Goal: Task Accomplishment & Management: Manage account settings

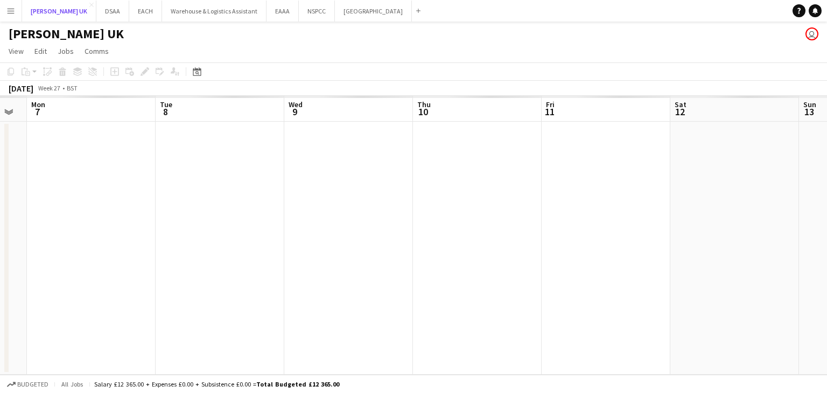
scroll to position [0, 360]
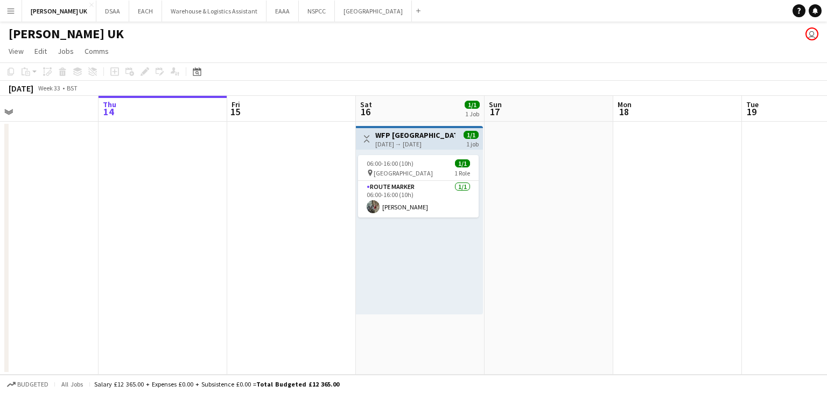
scroll to position [0, 281]
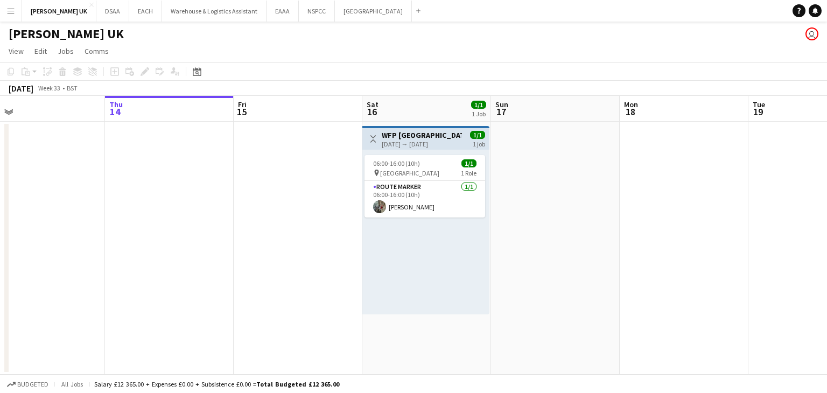
click at [160, 188] on app-date-cell at bounding box center [169, 248] width 129 height 253
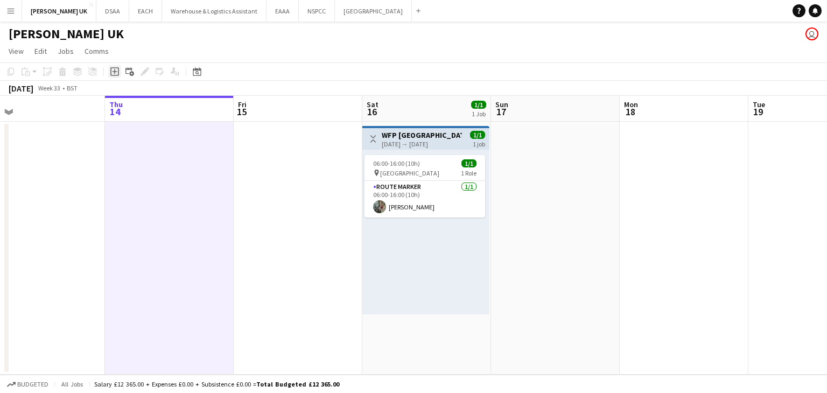
click at [114, 69] on icon "Add job" at bounding box center [114, 71] width 9 height 9
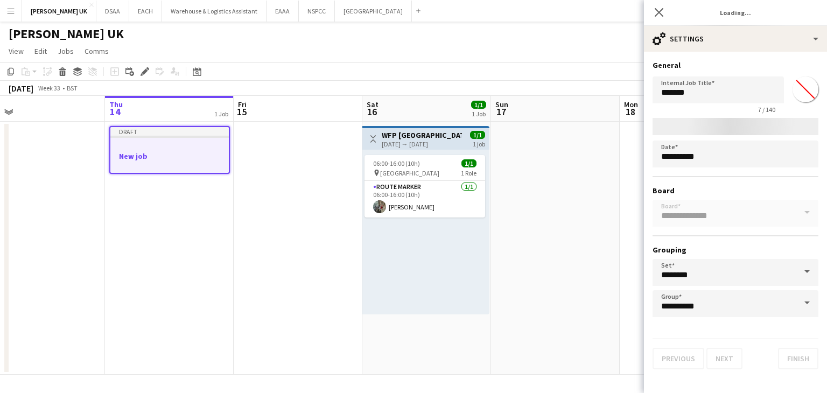
click at [401, 137] on h3 "WFP [GEOGRAPHIC_DATA]" at bounding box center [422, 135] width 80 height 10
type input "**********"
type input "*******"
type input "**********"
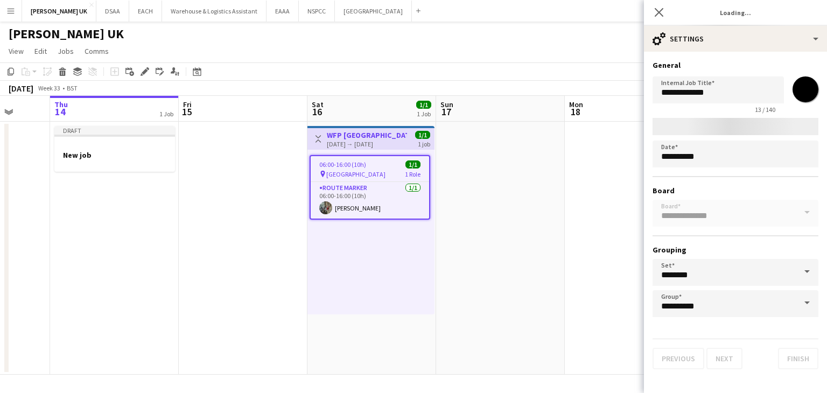
drag, startPoint x: 89, startPoint y: 251, endPoint x: 165, endPoint y: 235, distance: 77.0
click at [165, 235] on app-calendar-viewport "Mon 11 Tue 12 Wed 13 Thu 14 1 Job Fri 15 Sat 16 1/1 1 Job Sun 17 Mon 18 Tue 19 …" at bounding box center [413, 235] width 827 height 279
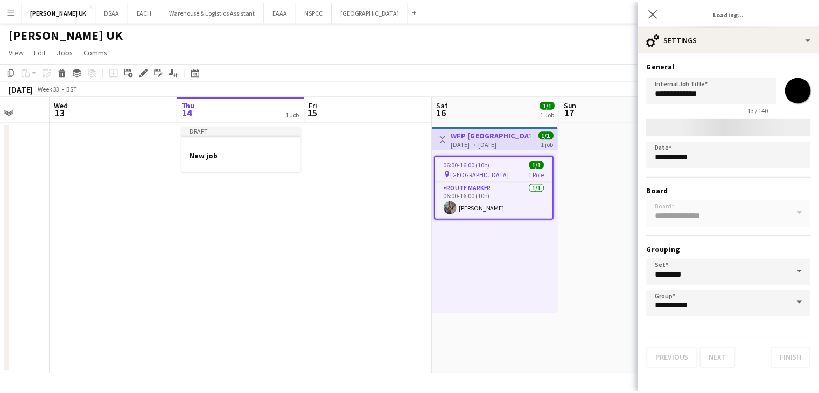
scroll to position [0, 334]
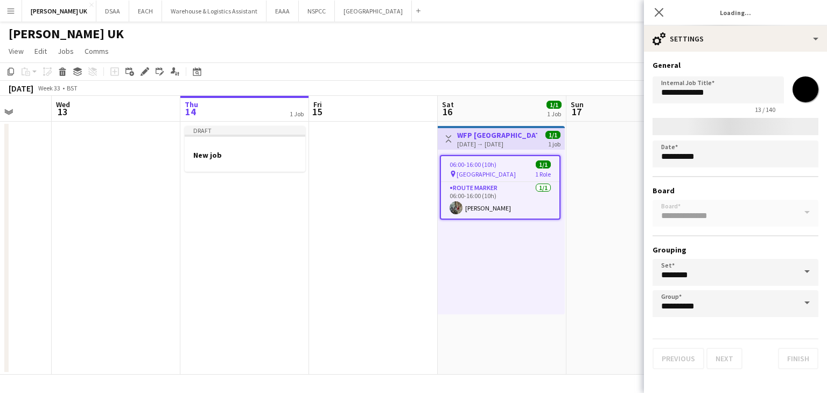
click at [165, 235] on app-date-cell at bounding box center [116, 248] width 129 height 253
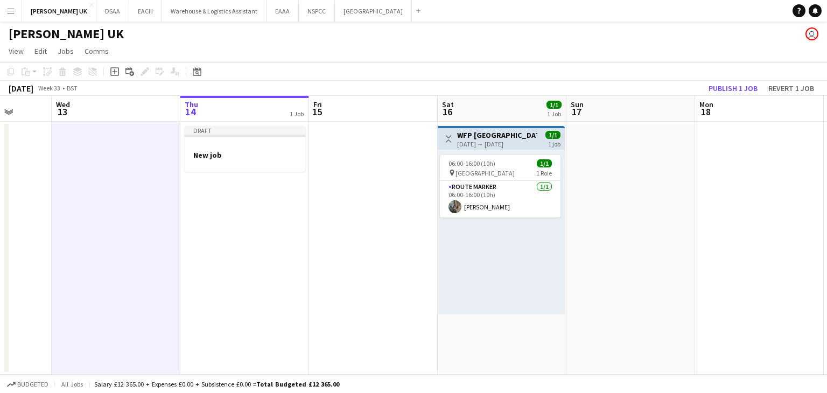
click at [244, 233] on app-date-cell "Draft New job" at bounding box center [244, 248] width 129 height 253
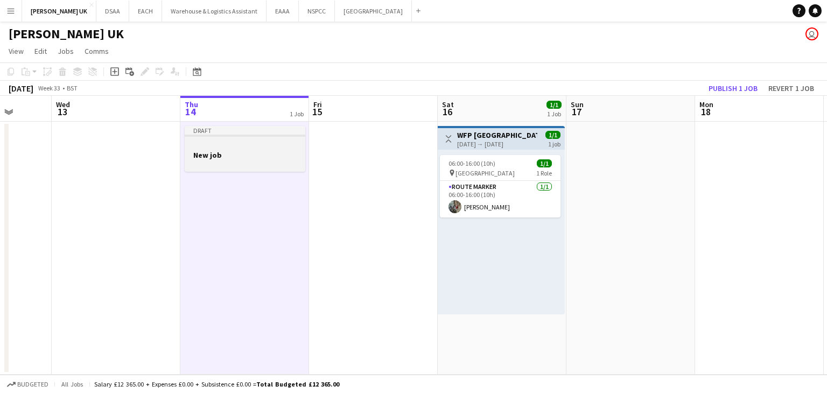
click at [256, 135] on div at bounding box center [245, 136] width 121 height 2
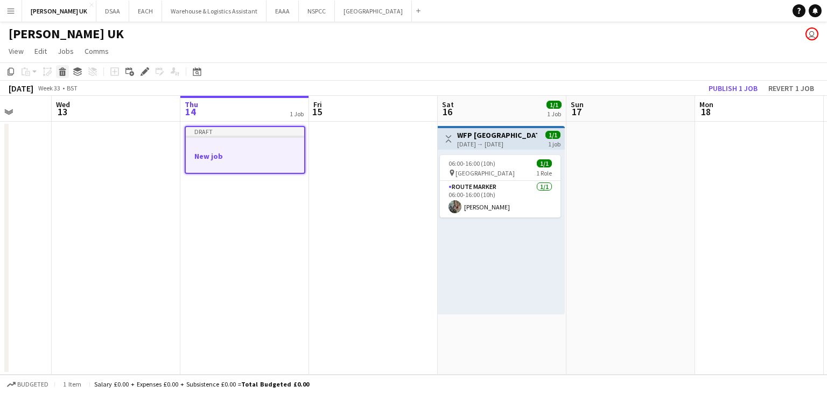
click at [60, 72] on icon at bounding box center [63, 73] width 6 height 5
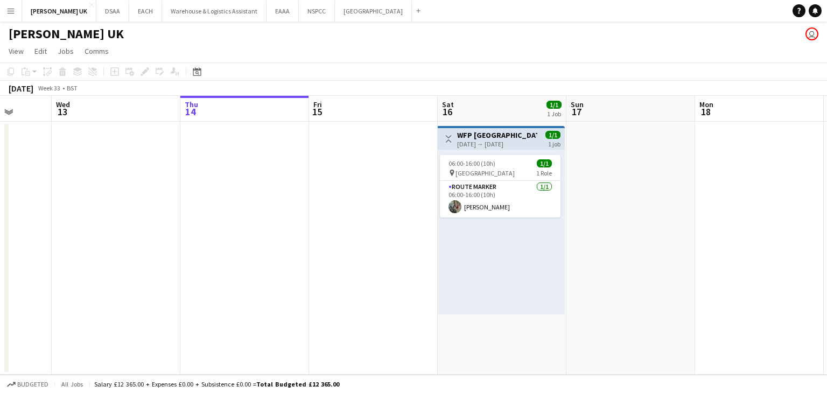
click at [258, 215] on app-date-cell at bounding box center [244, 248] width 129 height 253
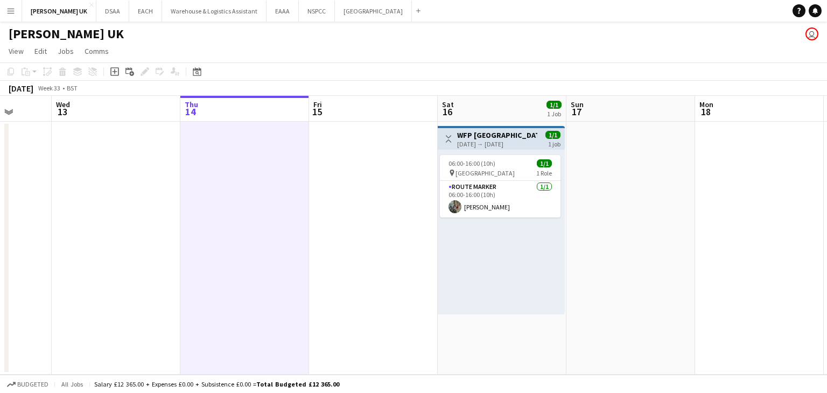
click at [497, 143] on div "[DATE] → [DATE]" at bounding box center [497, 144] width 80 height 8
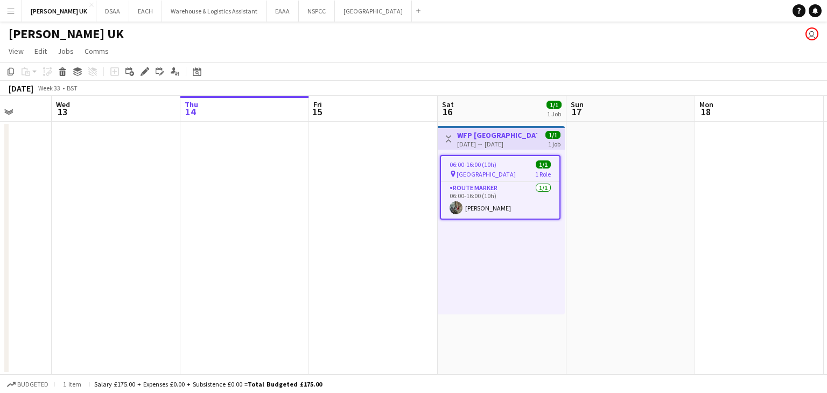
click at [293, 156] on app-date-cell at bounding box center [244, 248] width 129 height 253
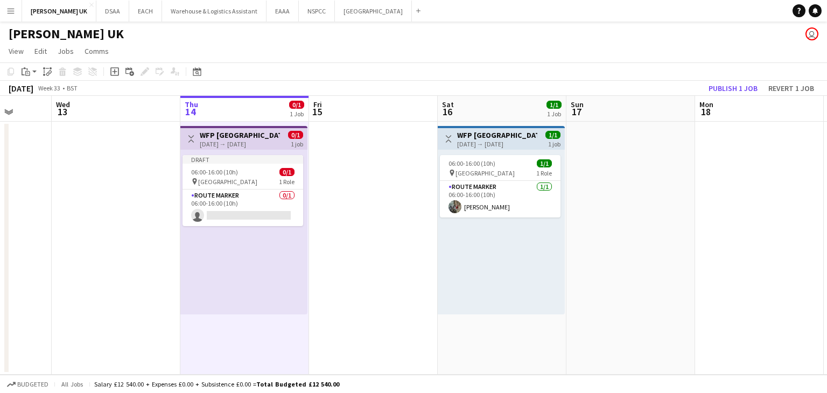
click at [81, 172] on app-date-cell at bounding box center [116, 248] width 129 height 253
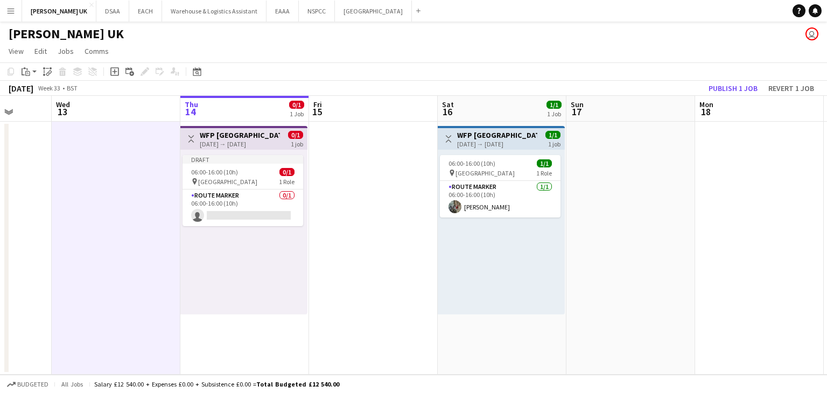
click at [245, 134] on h3 "WFP [GEOGRAPHIC_DATA]" at bounding box center [240, 135] width 80 height 10
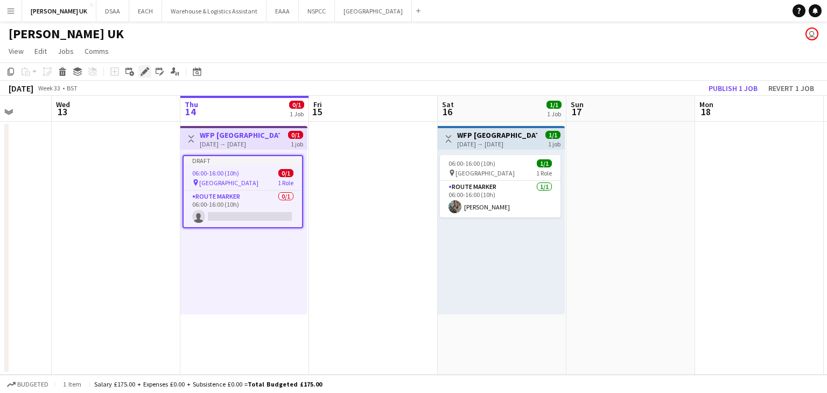
click at [143, 72] on icon at bounding box center [145, 72] width 6 height 6
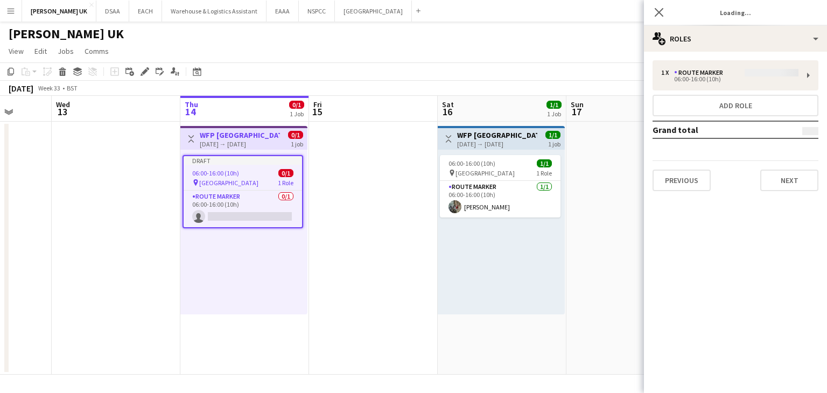
click at [687, 72] on div "1 x Route Marker 06:00-16:00 (10h) Add role Grand total Previous Next" at bounding box center [735, 125] width 183 height 131
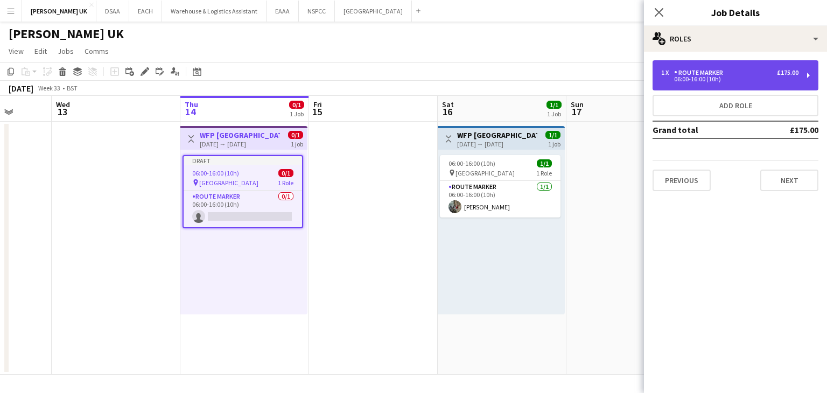
click at [720, 75] on div "Route Marker" at bounding box center [700, 73] width 53 height 8
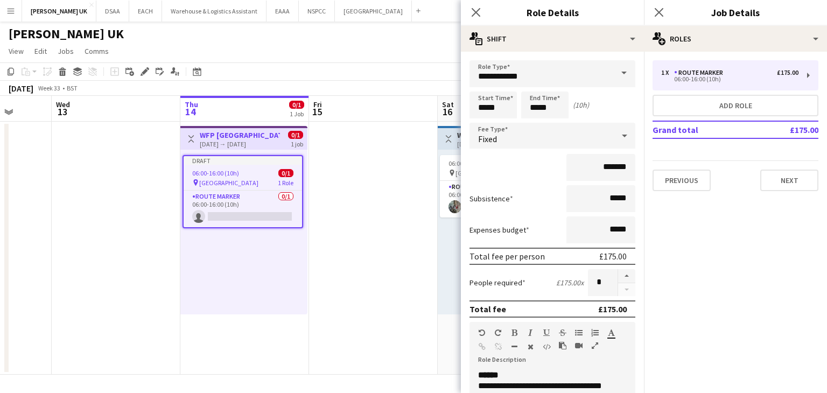
click at [362, 182] on app-date-cell at bounding box center [373, 248] width 129 height 253
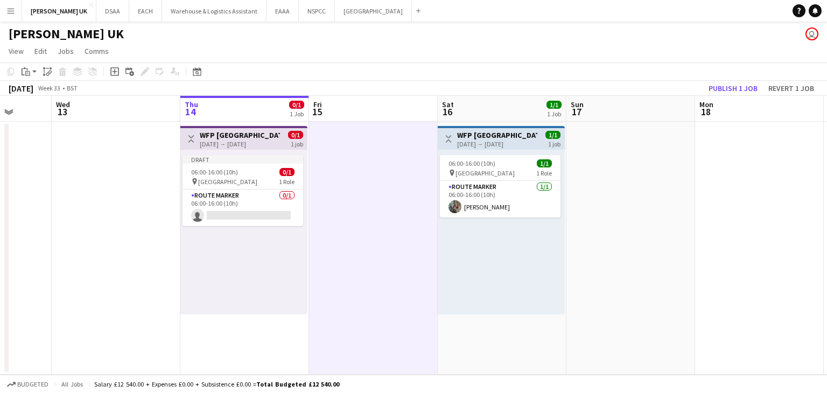
click at [222, 145] on div "[DATE] → [DATE]" at bounding box center [240, 144] width 80 height 8
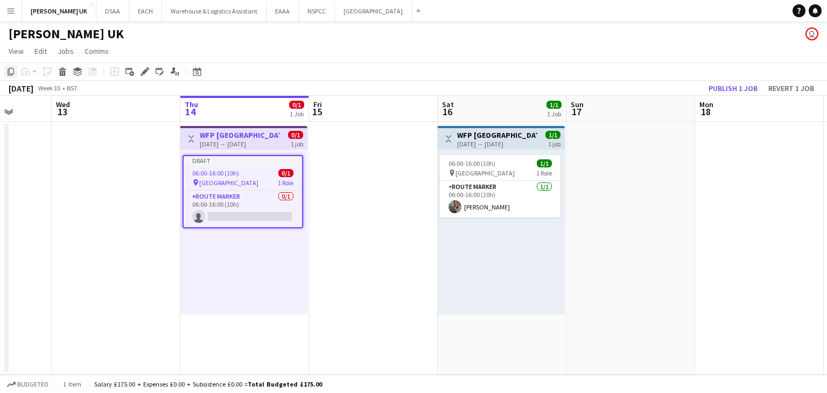
click at [9, 76] on div "Copy" at bounding box center [10, 71] width 13 height 13
click at [381, 169] on app-date-cell at bounding box center [373, 248] width 129 height 253
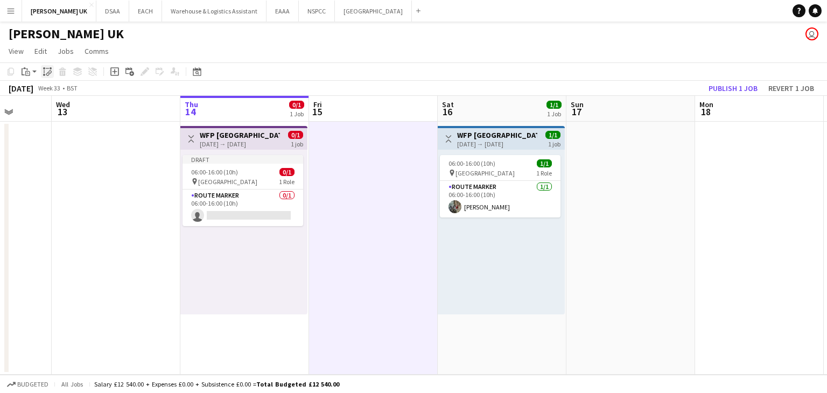
click at [47, 72] on icon at bounding box center [48, 74] width 4 height 4
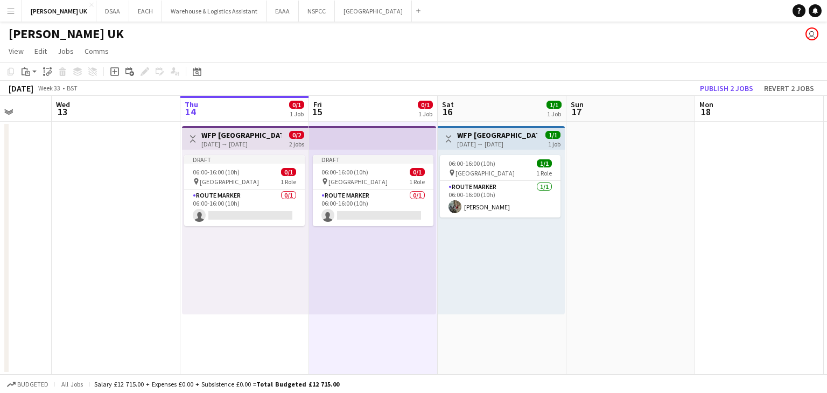
click at [485, 250] on div "06:00-16:00 (10h) 1/1 pin [GEOGRAPHIC_DATA] 1 Role Route Marker [DATE] 06:00-16…" at bounding box center [501, 232] width 127 height 165
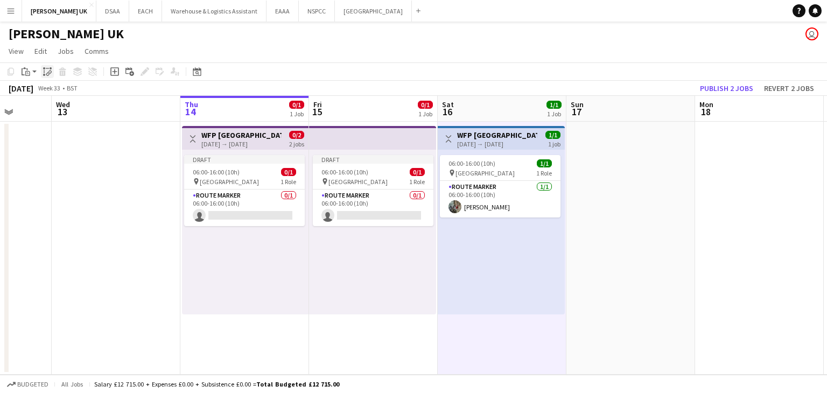
click at [43, 66] on div "Paste linked Job" at bounding box center [47, 71] width 13 height 13
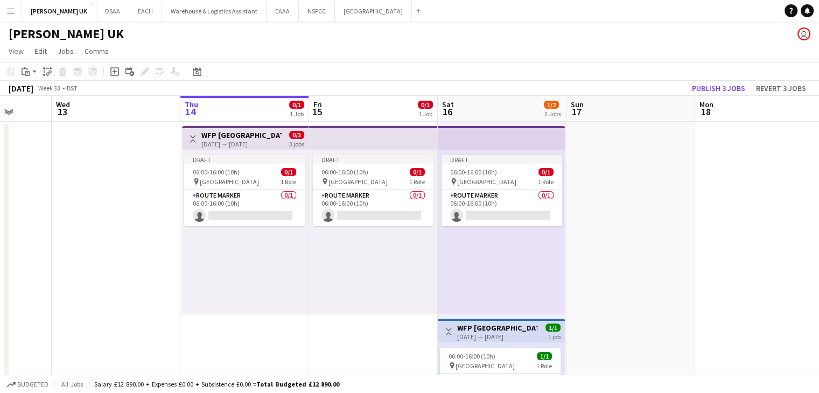
click at [628, 182] on app-date-cell at bounding box center [630, 317] width 129 height 390
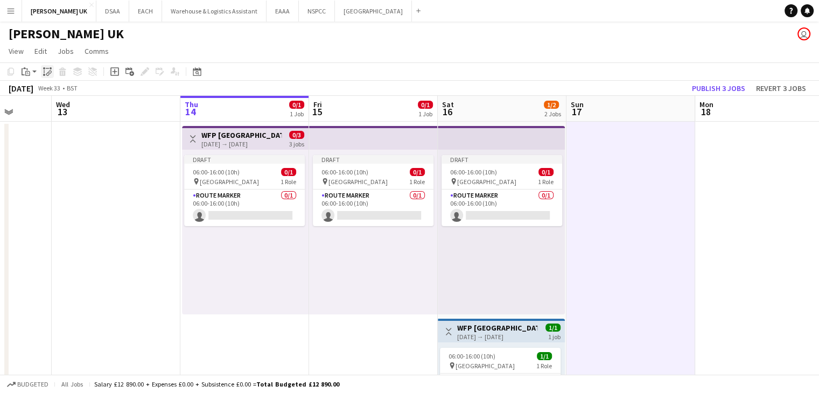
click at [50, 72] on icon "Paste linked Job" at bounding box center [47, 71] width 9 height 9
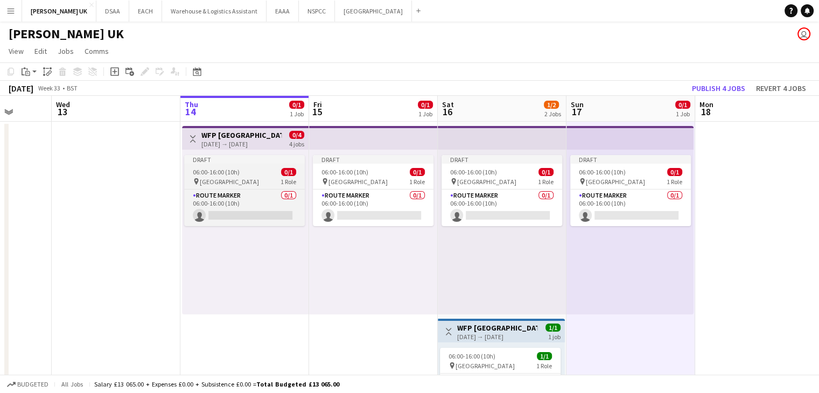
click at [242, 184] on div "pin [STREET_ADDRESS]" at bounding box center [244, 181] width 121 height 9
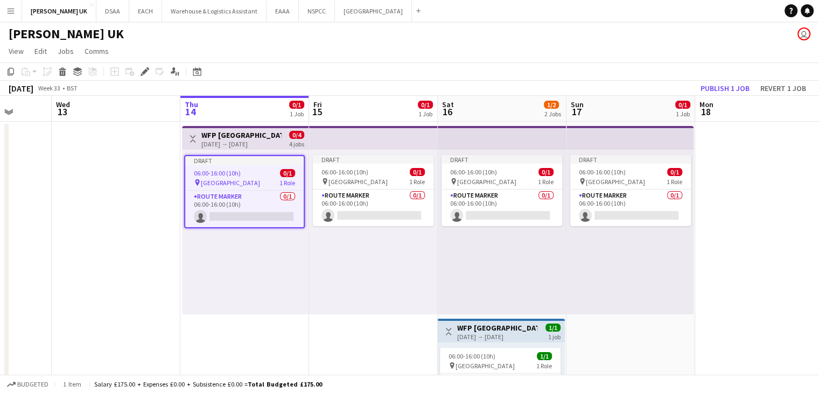
click at [231, 134] on h3 "WFP [GEOGRAPHIC_DATA]" at bounding box center [241, 135] width 80 height 10
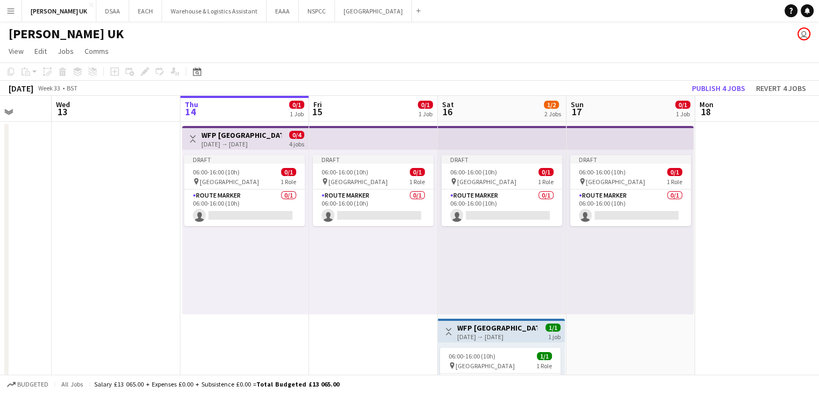
click at [231, 128] on app-top-bar "Toggle View WFP [GEOGRAPHIC_DATA] [DATE] → [DATE] 0/4 4 jobs" at bounding box center [245, 138] width 127 height 24
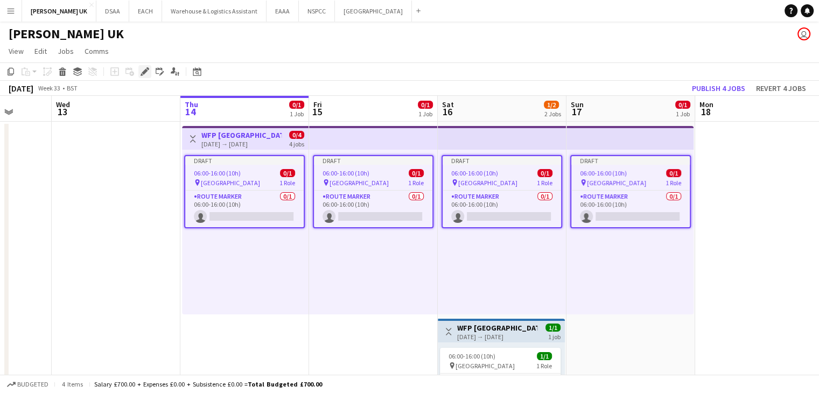
click at [144, 76] on div "Edit" at bounding box center [144, 71] width 13 height 13
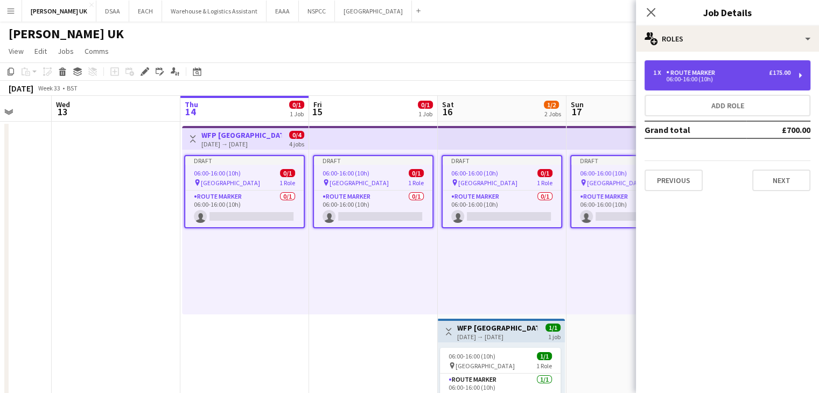
click at [705, 77] on div "06:00-16:00 (10h)" at bounding box center [721, 78] width 137 height 5
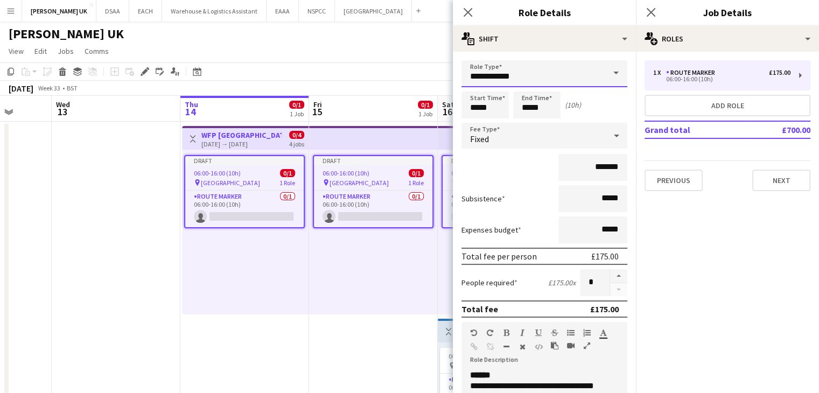
click at [529, 77] on input "**********" at bounding box center [544, 73] width 166 height 27
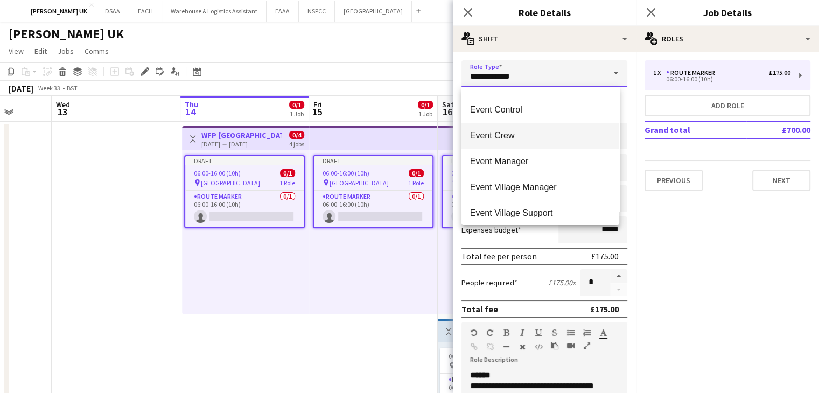
scroll to position [247, 0]
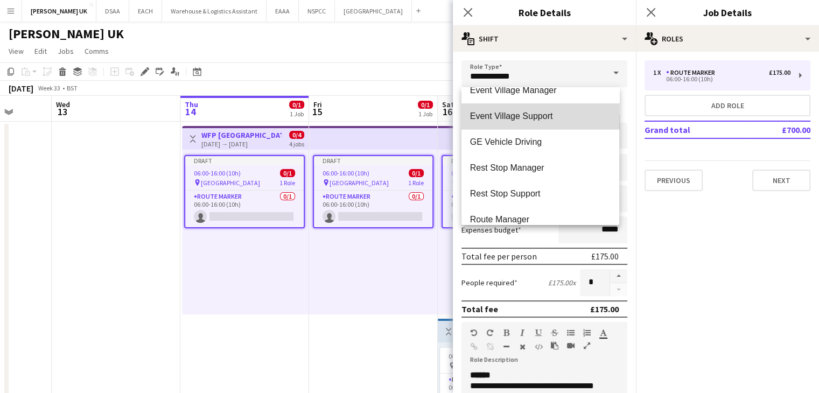
click at [569, 116] on span "Event Village Support" at bounding box center [540, 116] width 141 height 10
type input "**********"
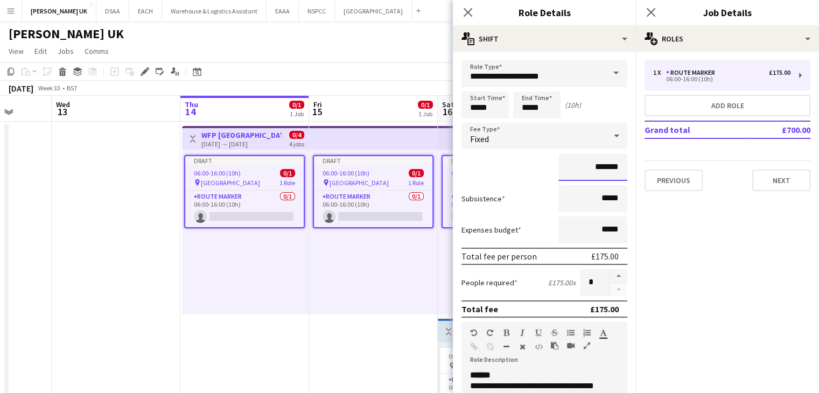
click at [586, 167] on input "*******" at bounding box center [592, 167] width 69 height 27
type input "**"
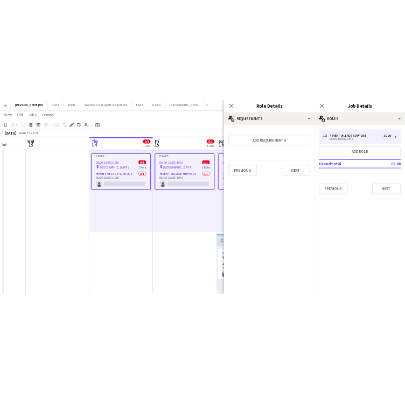
scroll to position [0, 0]
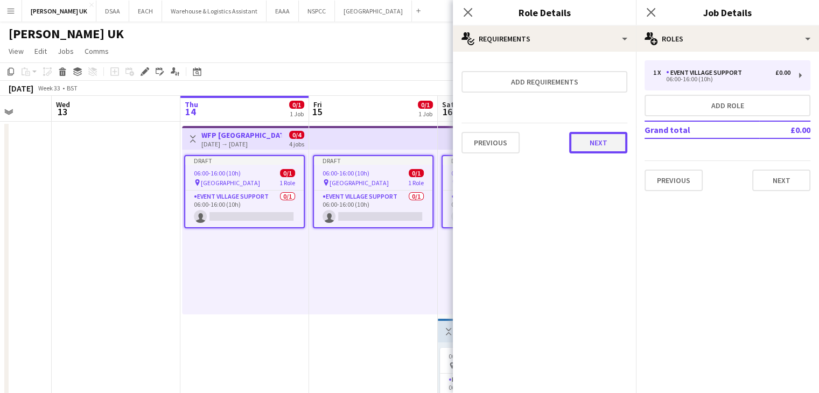
click at [587, 138] on button "Next" at bounding box center [598, 143] width 58 height 22
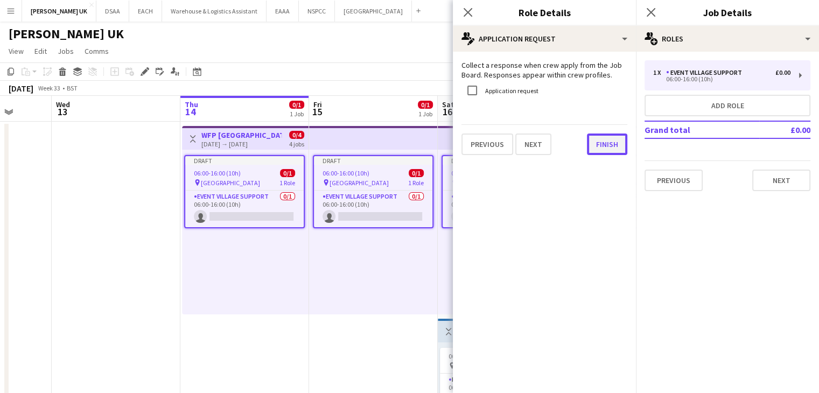
click at [608, 149] on button "Finish" at bounding box center [607, 145] width 40 height 22
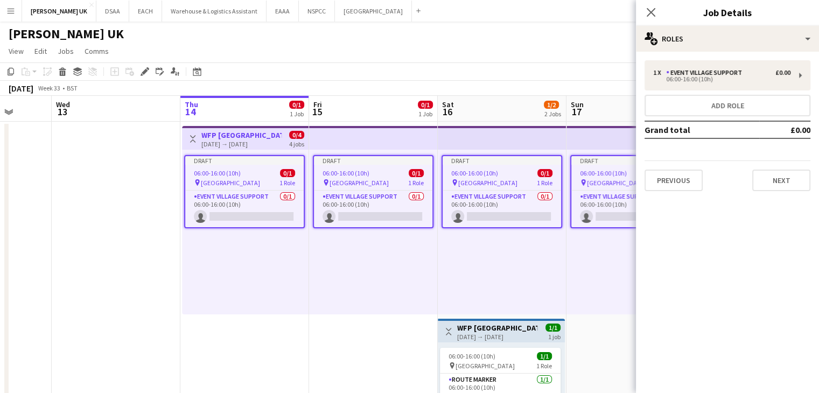
click at [360, 297] on div "Draft 06:00-16:00 (10h) 0/1 pin [GEOGRAPHIC_DATA] 1 Role Event Village Support …" at bounding box center [373, 232] width 129 height 165
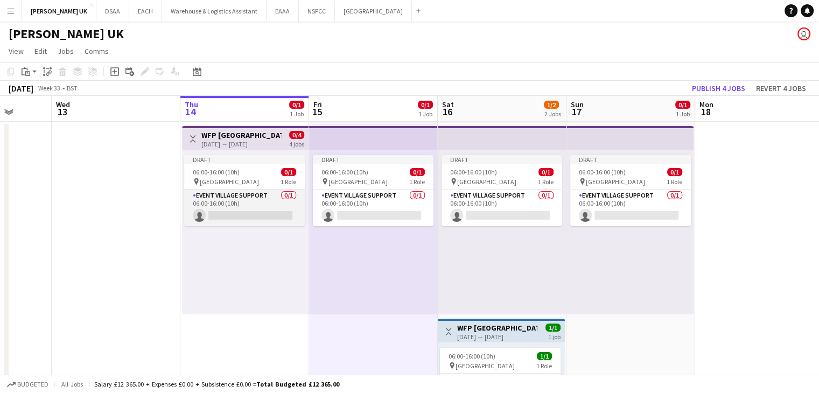
click at [227, 211] on app-card-role "Event Village Support 0/1 06:00-16:00 (10h) single-neutral-actions" at bounding box center [244, 208] width 121 height 37
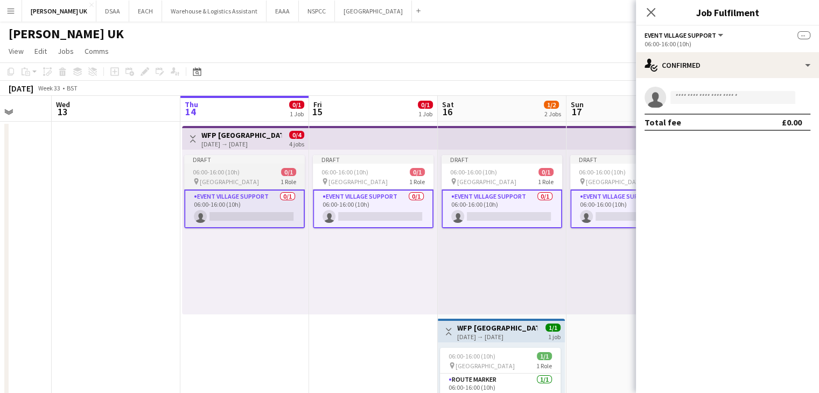
click at [219, 183] on span "[GEOGRAPHIC_DATA]" at bounding box center [229, 182] width 59 height 8
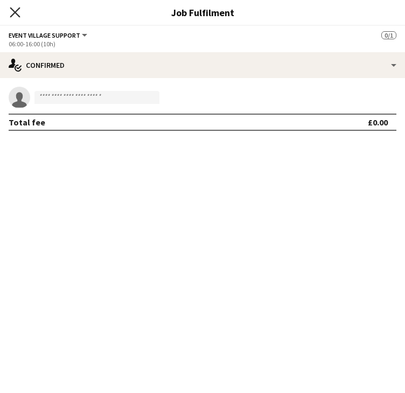
click at [13, 13] on icon at bounding box center [15, 12] width 10 height 10
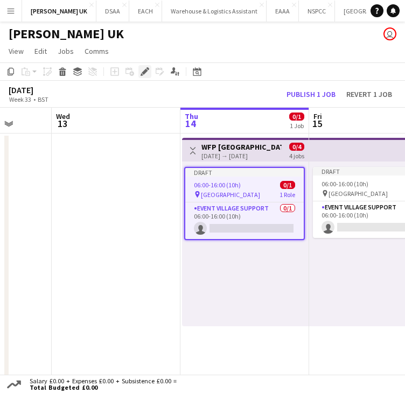
click at [146, 76] on div "Edit" at bounding box center [144, 71] width 13 height 13
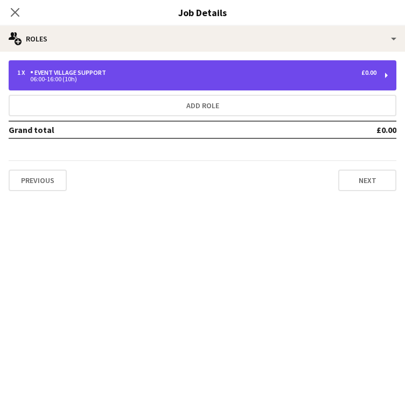
click at [185, 82] on div "1 x Event Village Support £0.00 06:00-16:00 (10h)" at bounding box center [203, 75] width 388 height 30
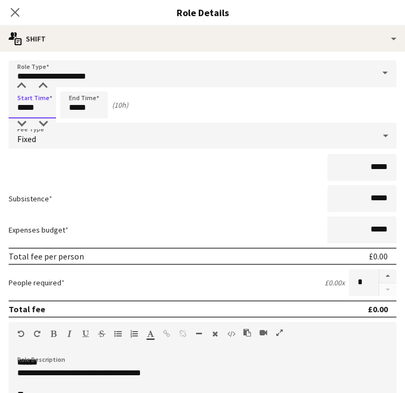
click at [24, 110] on input "*****" at bounding box center [32, 105] width 47 height 27
type input "*****"
click at [76, 108] on input "*****" at bounding box center [83, 105] width 47 height 27
click at [86, 104] on input "*****" at bounding box center [83, 105] width 47 height 27
type input "*****"
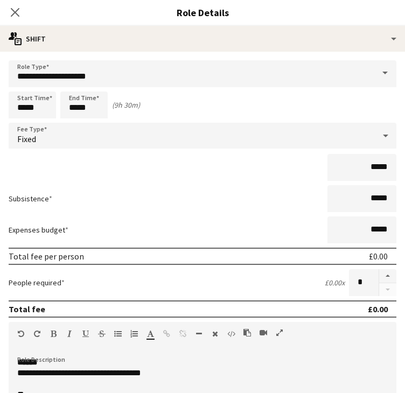
click at [221, 178] on div "*****" at bounding box center [203, 167] width 388 height 27
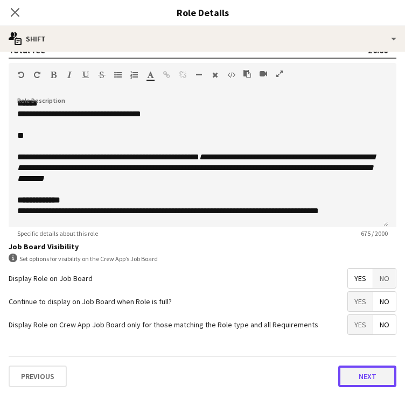
click at [358, 379] on button "Next" at bounding box center [367, 377] width 58 height 22
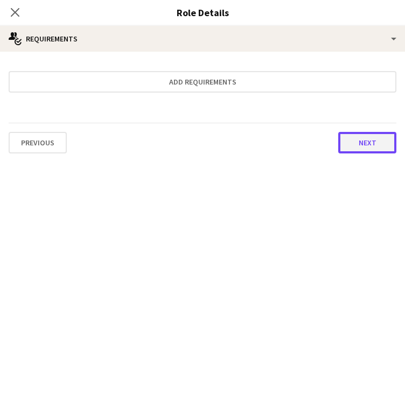
click at [374, 136] on button "Next" at bounding box center [367, 143] width 58 height 22
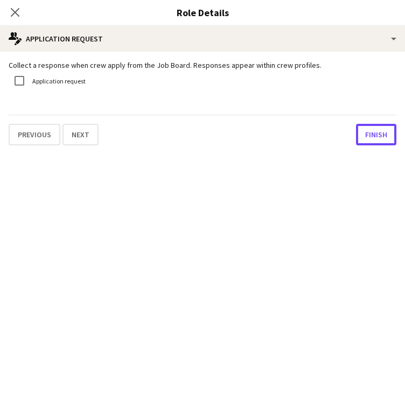
click at [374, 136] on button "Finish" at bounding box center [376, 135] width 40 height 22
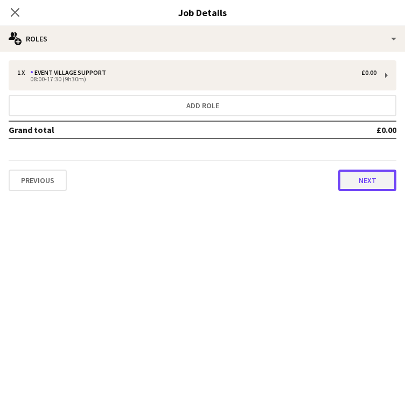
click at [373, 180] on button "Next" at bounding box center [367, 181] width 58 height 22
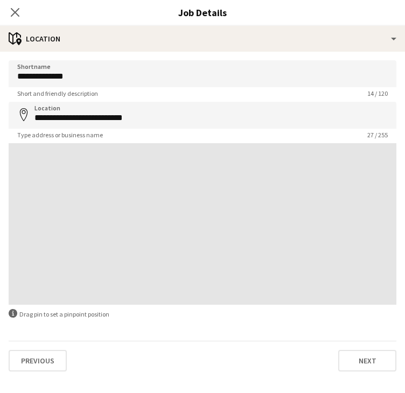
scroll to position [148, 0]
click at [368, 367] on button "Next" at bounding box center [367, 361] width 58 height 22
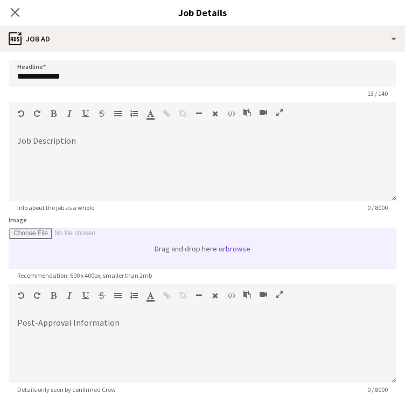
scroll to position [112, 0]
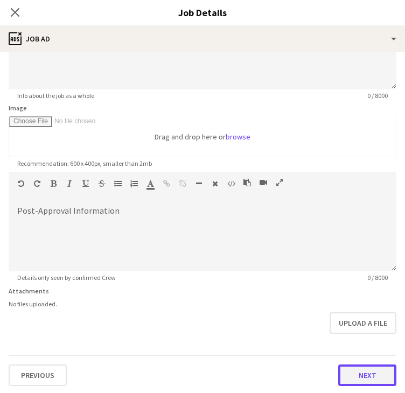
click at [356, 383] on button "Next" at bounding box center [367, 375] width 58 height 22
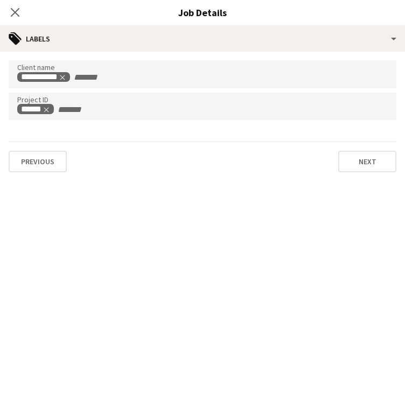
scroll to position [0, 0]
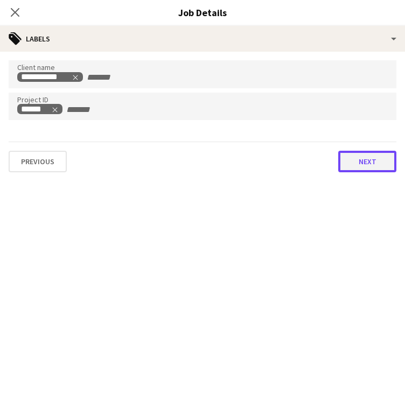
click at [364, 167] on button "Next" at bounding box center [367, 162] width 58 height 22
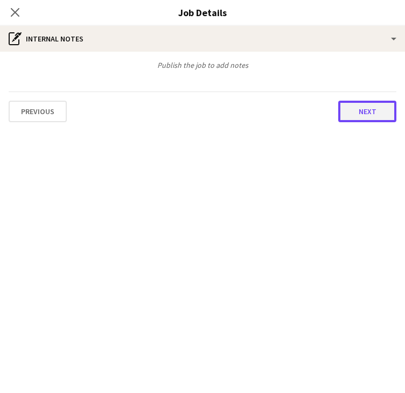
click at [375, 118] on button "Next" at bounding box center [367, 112] width 58 height 22
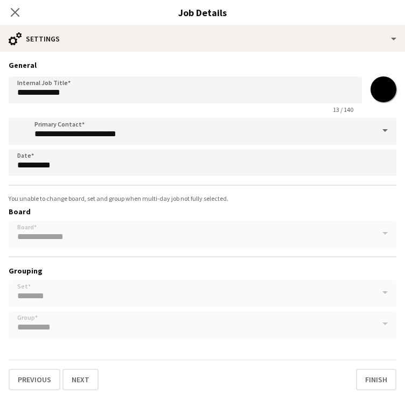
scroll to position [4, 0]
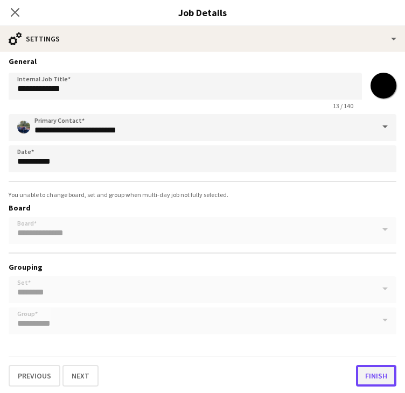
click at [369, 380] on button "Finish" at bounding box center [376, 376] width 40 height 22
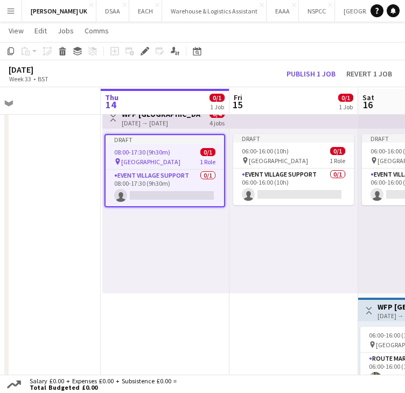
scroll to position [31, 0]
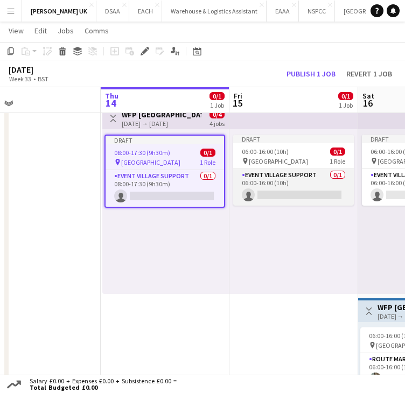
click at [277, 169] on div "Event Village Support 0/1 06:00-16:00 (10h) single-neutral-actions" at bounding box center [293, 187] width 121 height 37
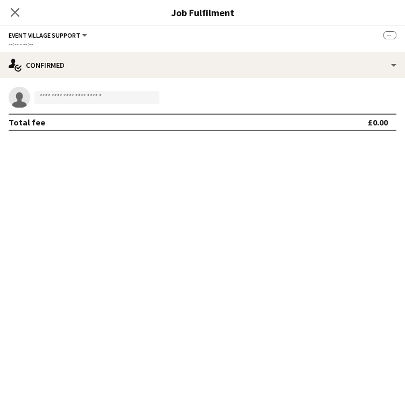
click at [9, 19] on div "Close pop-in" at bounding box center [15, 12] width 30 height 25
click at [13, 11] on icon at bounding box center [15, 12] width 10 height 10
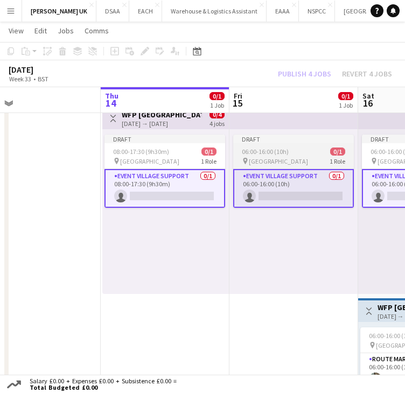
click at [305, 162] on div "pin [STREET_ADDRESS]" at bounding box center [293, 161] width 121 height 9
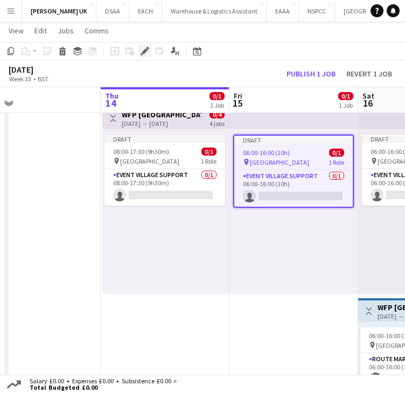
click at [148, 53] on icon "Edit" at bounding box center [145, 51] width 9 height 9
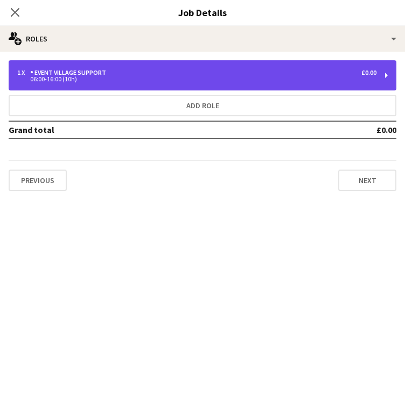
click at [250, 78] on div "06:00-16:00 (10h)" at bounding box center [196, 78] width 359 height 5
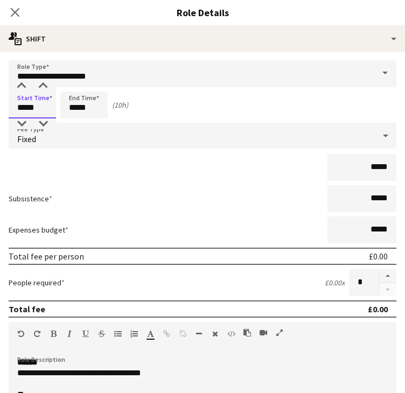
click at [22, 110] on input "*****" at bounding box center [32, 105] width 47 height 27
type input "*****"
click at [81, 106] on input "*****" at bounding box center [83, 105] width 47 height 27
click at [85, 110] on input "*****" at bounding box center [83, 105] width 47 height 27
type input "*****"
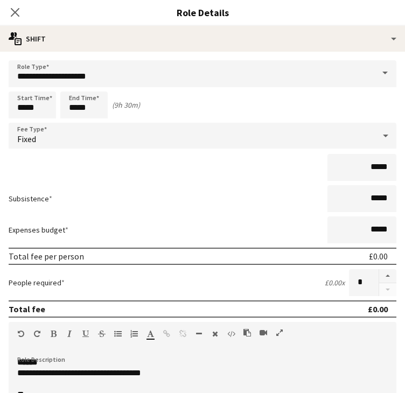
click at [276, 212] on form "**********" at bounding box center [202, 357] width 405 height 594
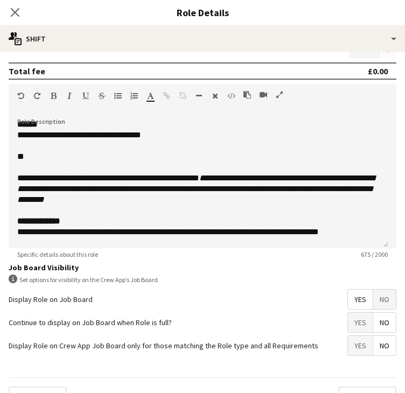
scroll to position [259, 0]
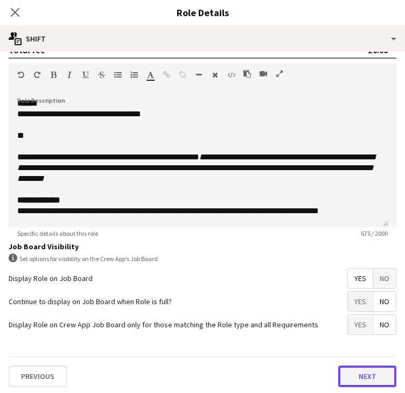
click at [357, 380] on button "Next" at bounding box center [367, 377] width 58 height 22
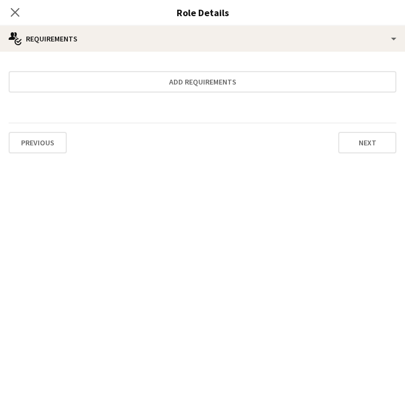
scroll to position [0, 0]
click at [370, 145] on button "Next" at bounding box center [367, 143] width 58 height 22
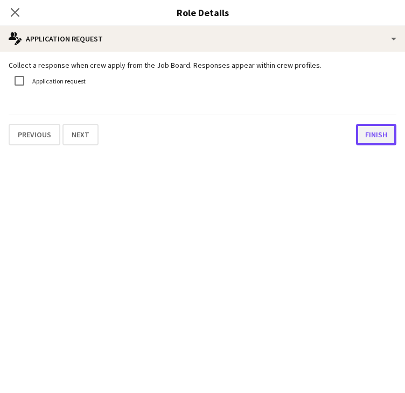
click at [376, 134] on button "Finish" at bounding box center [376, 135] width 40 height 22
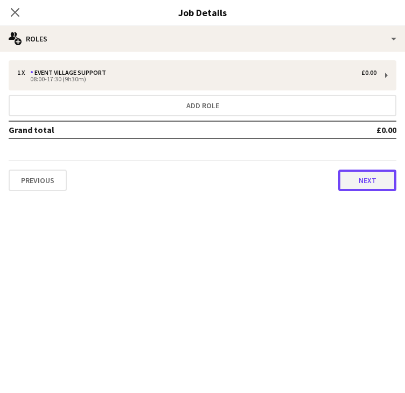
click at [377, 170] on button "Next" at bounding box center [367, 181] width 58 height 22
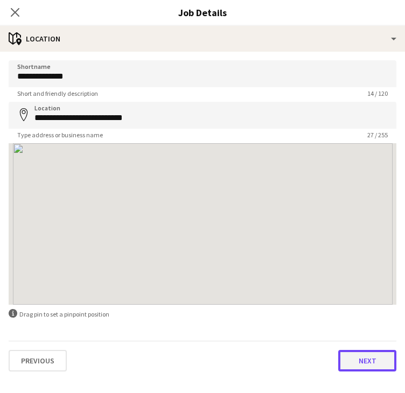
click at [364, 356] on button "Next" at bounding box center [367, 361] width 58 height 22
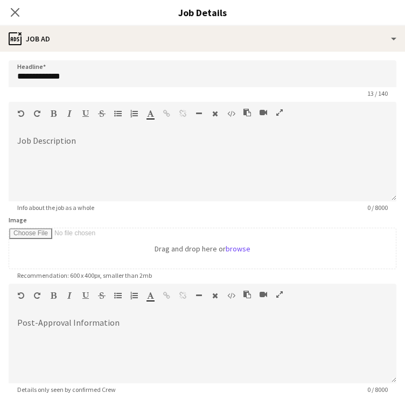
scroll to position [112, 0]
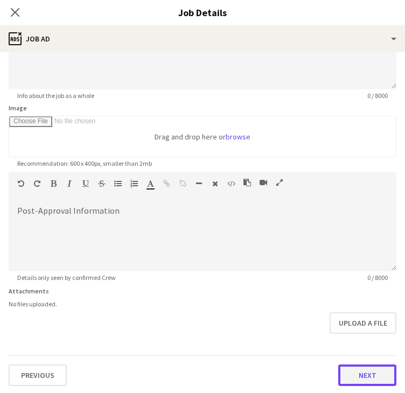
click at [367, 373] on button "Next" at bounding box center [367, 375] width 58 height 22
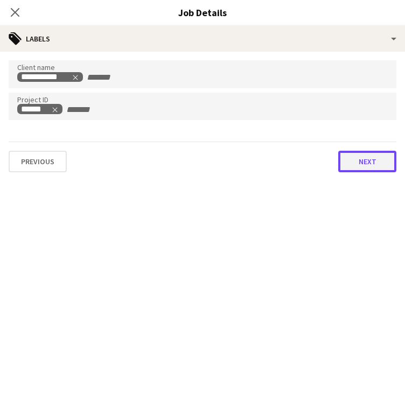
click at [359, 166] on button "Next" at bounding box center [367, 162] width 58 height 22
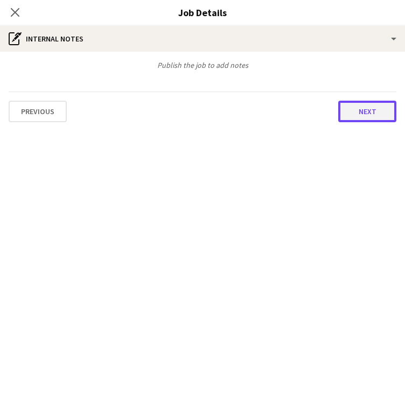
click at [370, 117] on button "Next" at bounding box center [367, 112] width 58 height 22
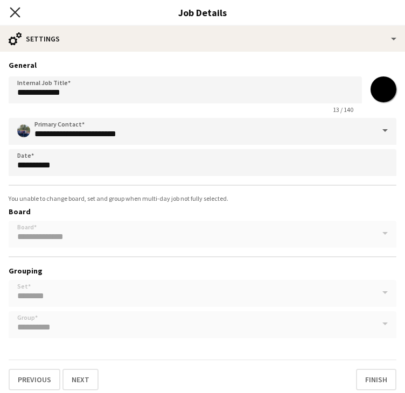
click at [11, 8] on icon at bounding box center [15, 12] width 10 height 10
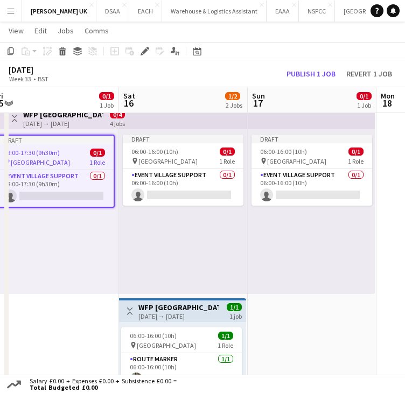
scroll to position [0, 401]
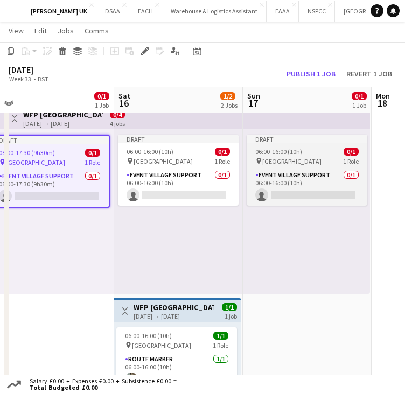
click at [289, 152] on span "06:00-16:00 (10h)" at bounding box center [278, 152] width 47 height 8
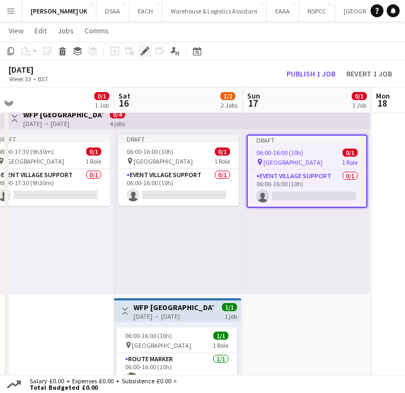
click at [146, 54] on icon "Edit" at bounding box center [145, 51] width 9 height 9
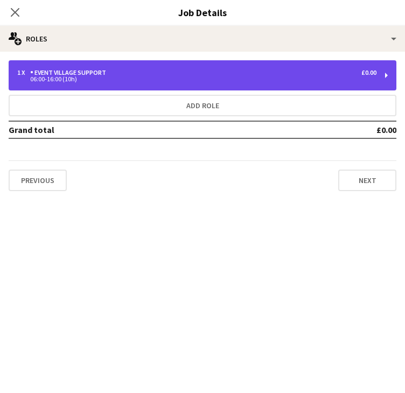
click at [112, 75] on div "1 x Event Village Support £0.00" at bounding box center [196, 73] width 359 height 8
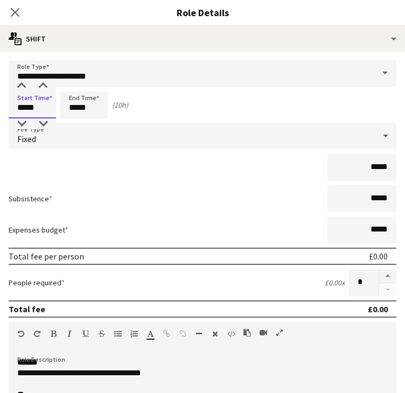
click at [26, 109] on input "*****" at bounding box center [32, 105] width 47 height 27
type input "*****"
click at [76, 108] on input "*****" at bounding box center [83, 105] width 47 height 27
type input "*****"
click at [249, 214] on form "**********" at bounding box center [202, 357] width 405 height 594
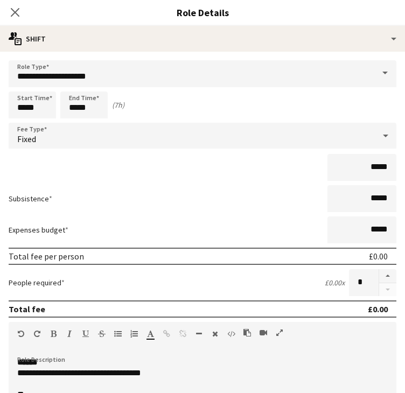
scroll to position [259, 0]
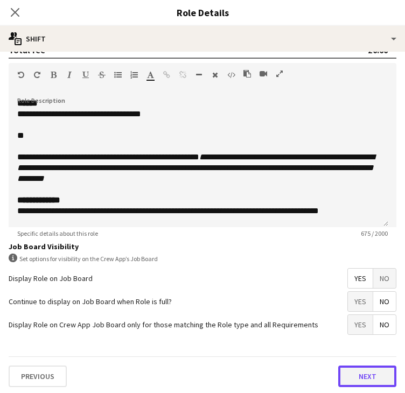
click at [356, 376] on button "Next" at bounding box center [367, 377] width 58 height 22
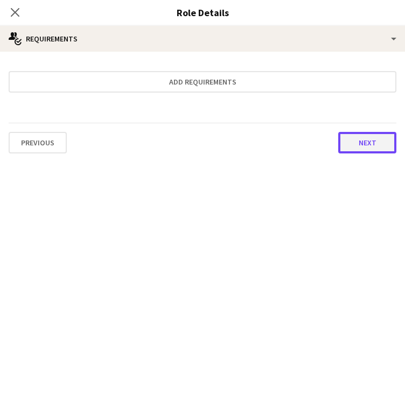
click at [381, 143] on button "Next" at bounding box center [367, 143] width 58 height 22
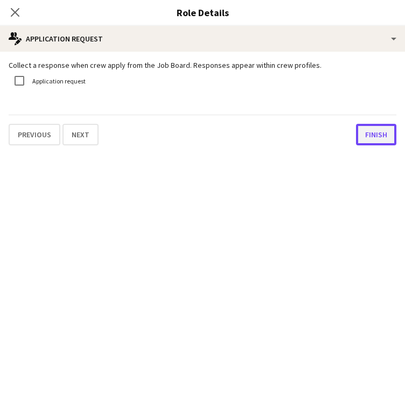
click at [383, 135] on button "Finish" at bounding box center [376, 135] width 40 height 22
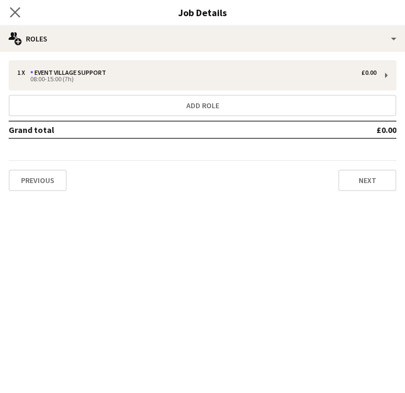
click at [9, 16] on app-icon "Close pop-in" at bounding box center [16, 13] width 16 height 16
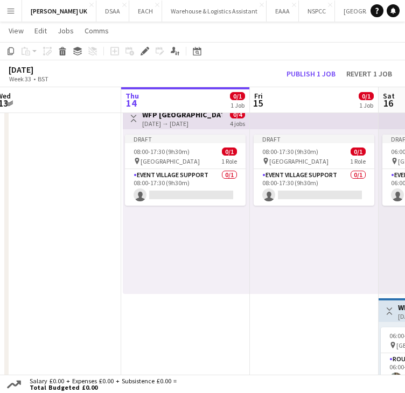
scroll to position [0, 523]
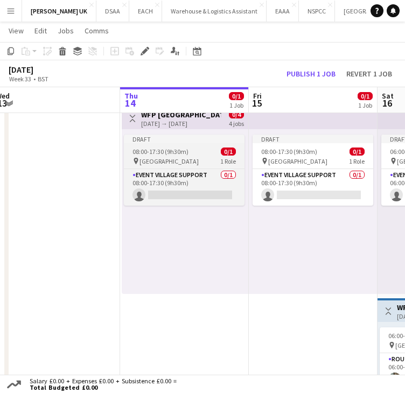
click at [182, 164] on div "pin [STREET_ADDRESS]" at bounding box center [184, 161] width 121 height 9
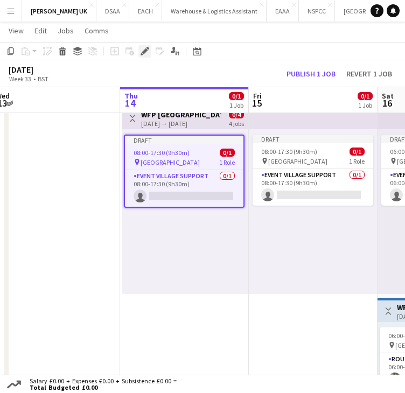
click at [146, 53] on icon "Edit" at bounding box center [145, 51] width 9 height 9
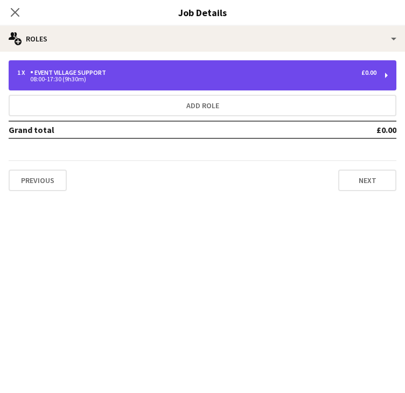
click at [334, 82] on div "1 x Event Village Support £0.00 08:00-17:30 (9h30m)" at bounding box center [203, 75] width 388 height 30
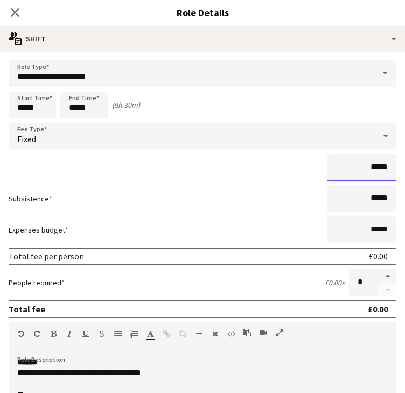
click at [373, 171] on input "*****" at bounding box center [361, 167] width 69 height 27
type input "*******"
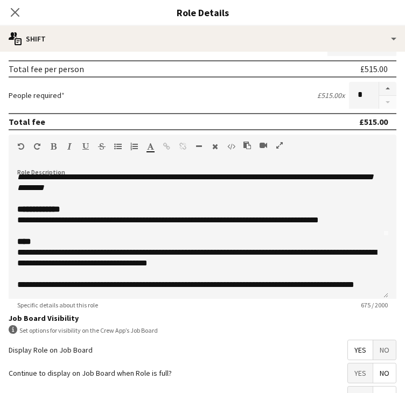
scroll to position [259, 0]
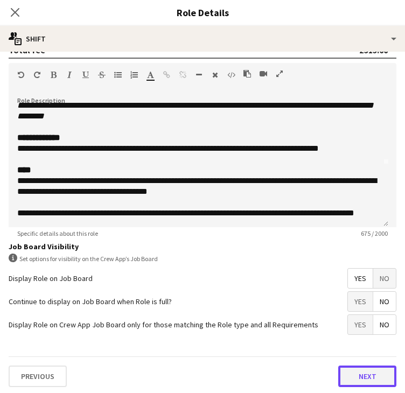
click at [358, 380] on button "Next" at bounding box center [367, 377] width 58 height 22
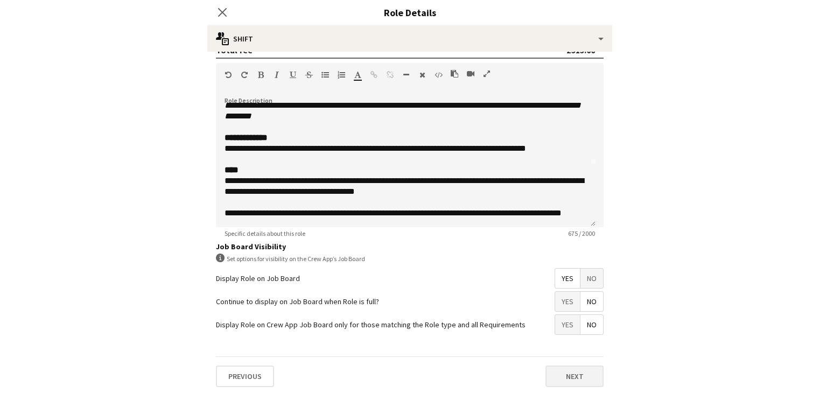
scroll to position [0, 0]
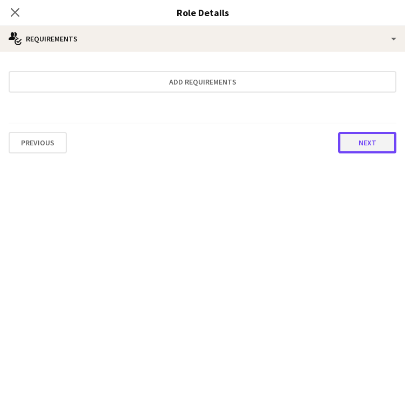
click at [361, 146] on button "Next" at bounding box center [367, 143] width 58 height 22
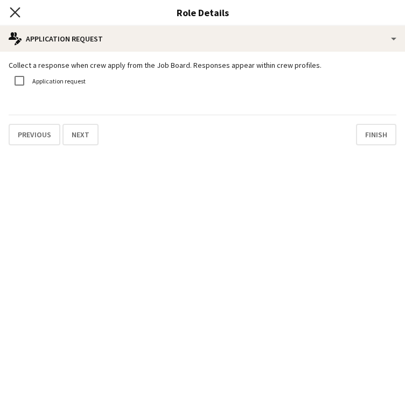
click at [15, 10] on icon "Close pop-in" at bounding box center [15, 12] width 10 height 10
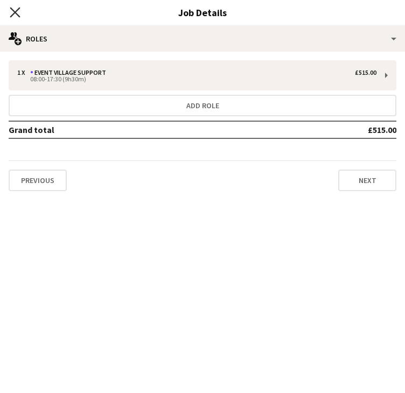
click at [13, 13] on icon at bounding box center [15, 12] width 10 height 10
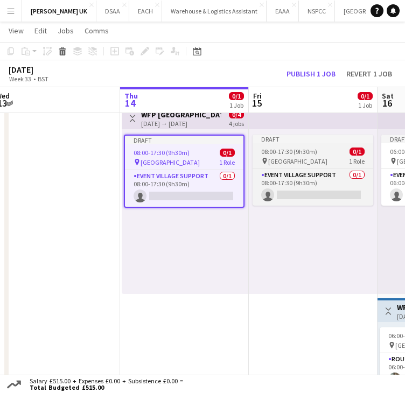
click at [336, 164] on div "pin [STREET_ADDRESS]" at bounding box center [312, 161] width 121 height 9
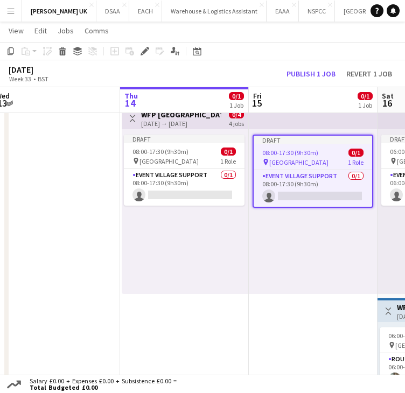
click at [290, 122] on app-top-bar at bounding box center [313, 118] width 129 height 24
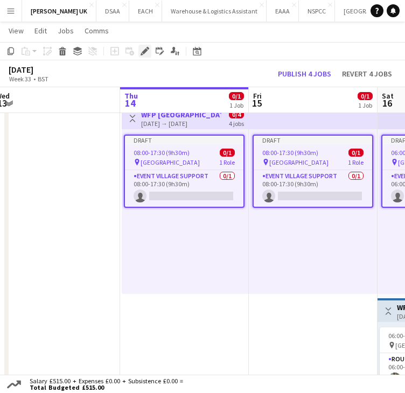
click at [147, 51] on icon "Edit" at bounding box center [145, 51] width 9 height 9
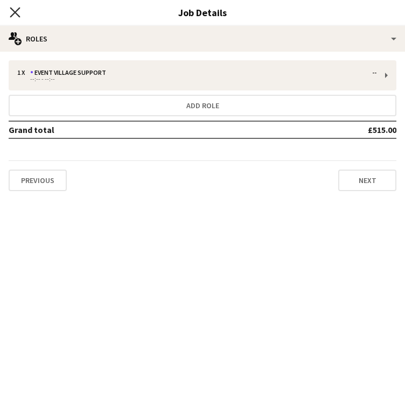
click at [13, 13] on icon at bounding box center [15, 12] width 10 height 10
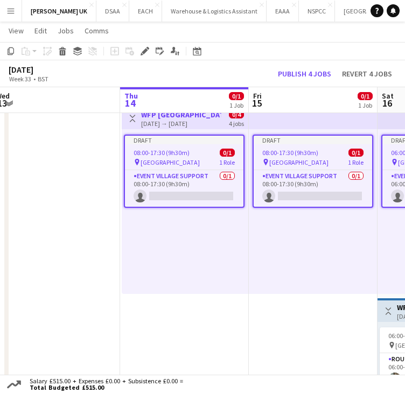
click at [166, 146] on app-job-card "Draft 08:00-17:30 (9h30m) 0/1 pin [GEOGRAPHIC_DATA] 1 Role Event Village Suppor…" at bounding box center [184, 171] width 121 height 73
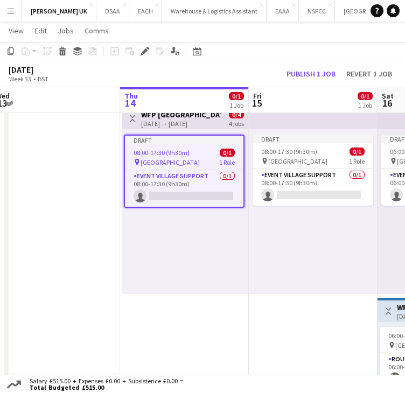
click at [162, 122] on div "[DATE] → [DATE]" at bounding box center [181, 124] width 80 height 8
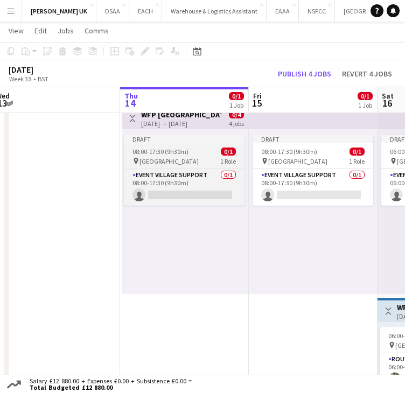
click at [174, 158] on span "[GEOGRAPHIC_DATA]" at bounding box center [168, 161] width 59 height 8
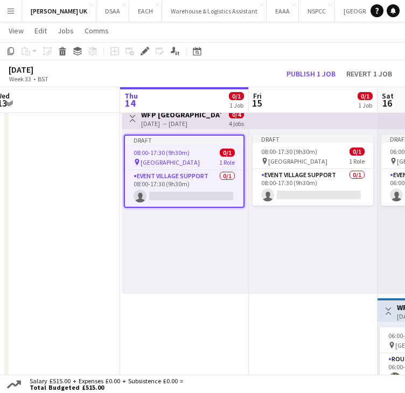
click at [174, 158] on span "[GEOGRAPHIC_DATA]" at bounding box center [170, 162] width 59 height 8
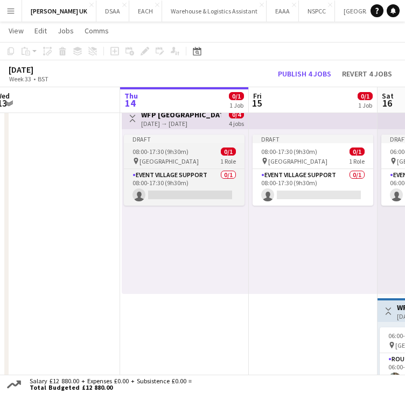
click at [174, 158] on span "[GEOGRAPHIC_DATA]" at bounding box center [168, 161] width 59 height 8
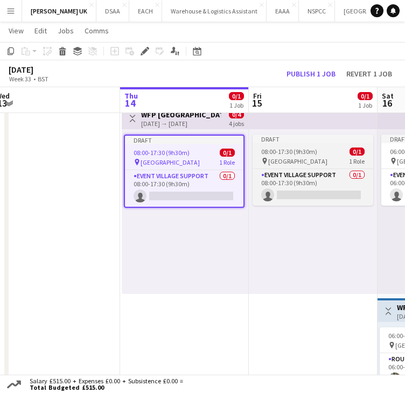
click at [296, 160] on span "[GEOGRAPHIC_DATA]" at bounding box center [297, 161] width 59 height 8
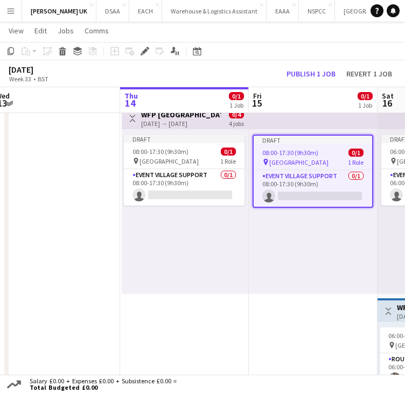
click at [235, 321] on app-date-cell "Toggle View WFP [GEOGRAPHIC_DATA] [DATE] → [DATE] 0/4 4 jobs Draft 08:00-17:30 …" at bounding box center [184, 296] width 129 height 390
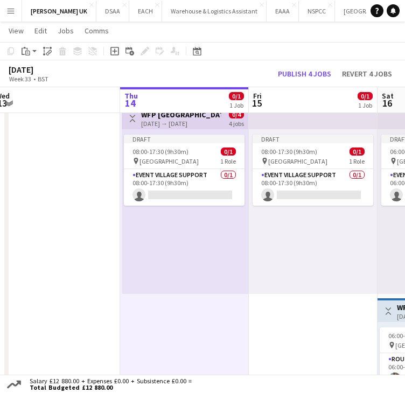
click at [164, 126] on div "[DATE] → [DATE]" at bounding box center [181, 124] width 80 height 8
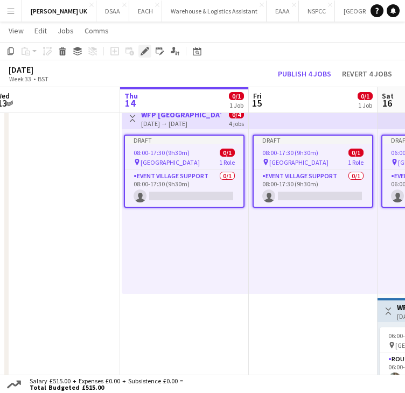
click at [143, 54] on icon at bounding box center [145, 51] width 6 height 6
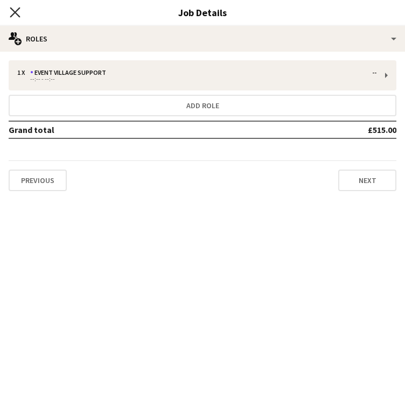
click at [16, 16] on icon "Close pop-in" at bounding box center [15, 12] width 10 height 10
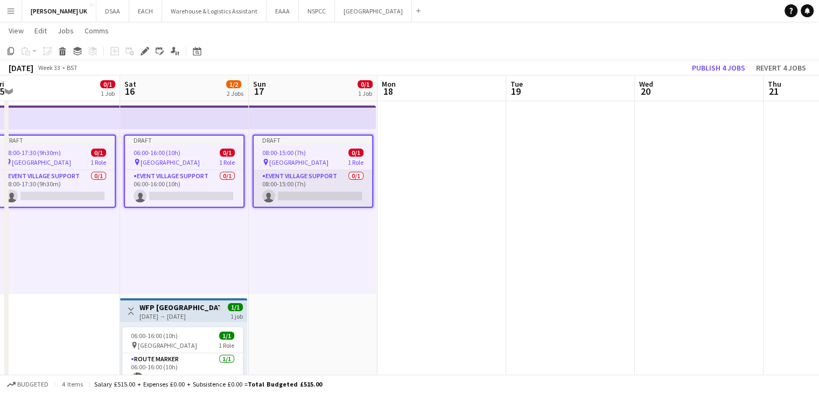
click at [333, 185] on app-card-role "Event Village Support 0/1 08:00-15:00 (7h) single-neutral-actions" at bounding box center [313, 188] width 118 height 37
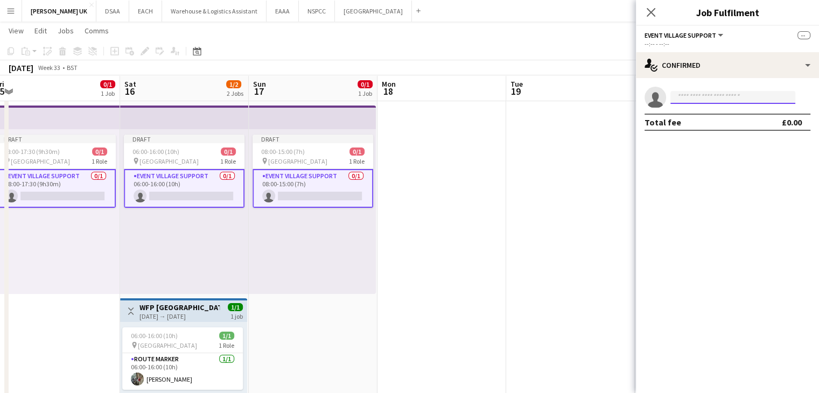
click at [743, 103] on input at bounding box center [732, 97] width 125 height 13
type input "**********"
click at [530, 140] on app-date-cell at bounding box center [570, 296] width 129 height 390
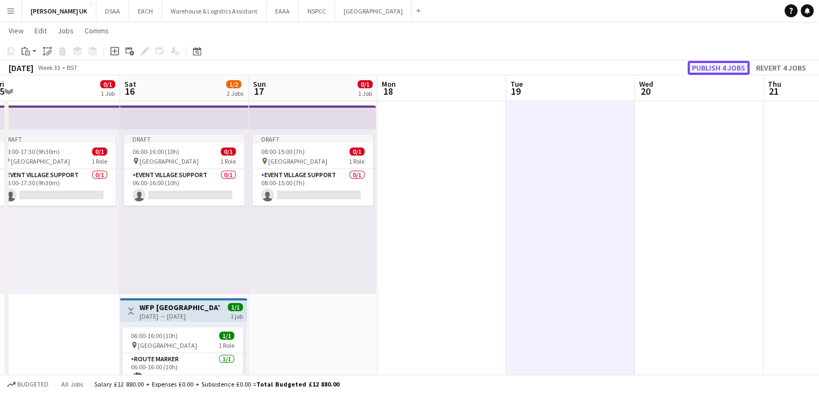
click at [713, 69] on button "Publish 4 jobs" at bounding box center [718, 68] width 62 height 14
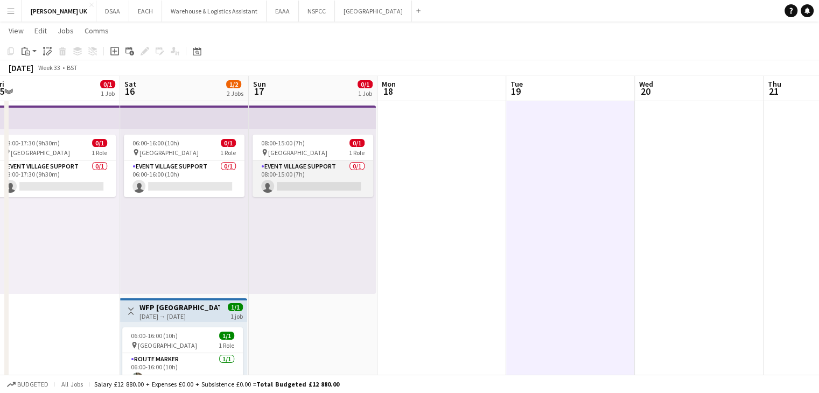
click at [296, 161] on app-card-role "Event Village Support 0/1 08:00-15:00 (7h) single-neutral-actions" at bounding box center [312, 178] width 121 height 37
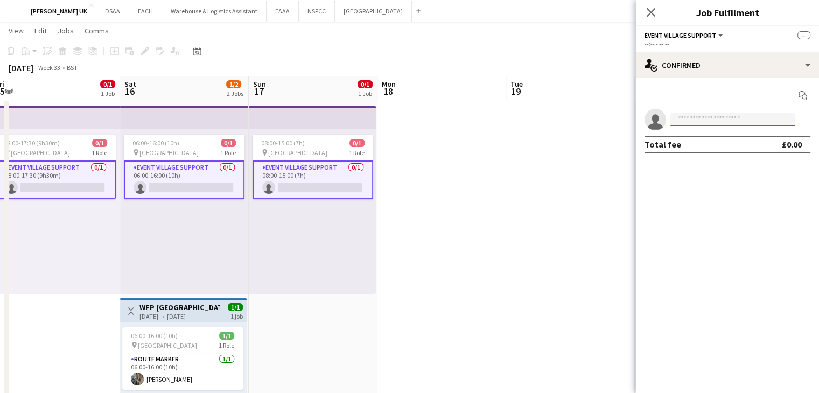
click at [692, 114] on input at bounding box center [732, 119] width 125 height 13
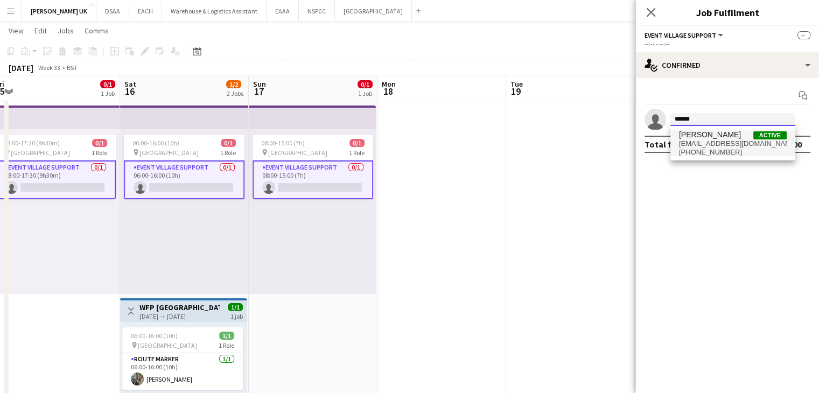
type input "******"
click at [724, 148] on span "[PHONE_NUMBER]" at bounding box center [733, 152] width 108 height 9
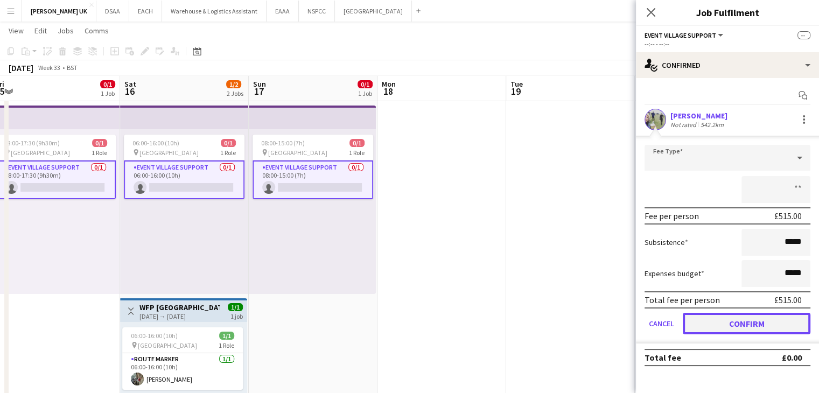
click at [744, 321] on button "Confirm" at bounding box center [747, 324] width 128 height 22
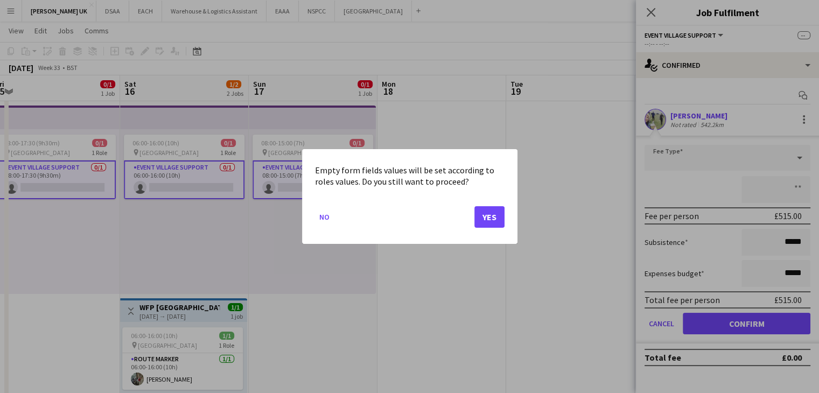
drag, startPoint x: 485, startPoint y: 229, endPoint x: 486, endPoint y: 222, distance: 7.1
click at [486, 222] on mat-dialog-actions "No Yes" at bounding box center [410, 221] width 190 height 46
click at [486, 222] on button "Yes" at bounding box center [489, 217] width 30 height 22
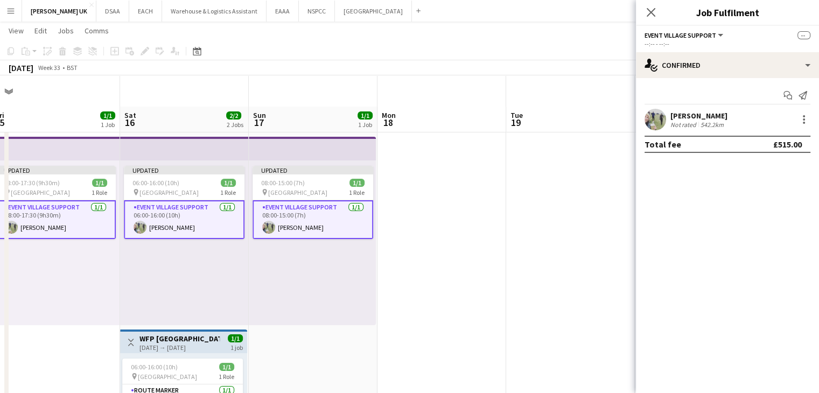
scroll to position [31, 0]
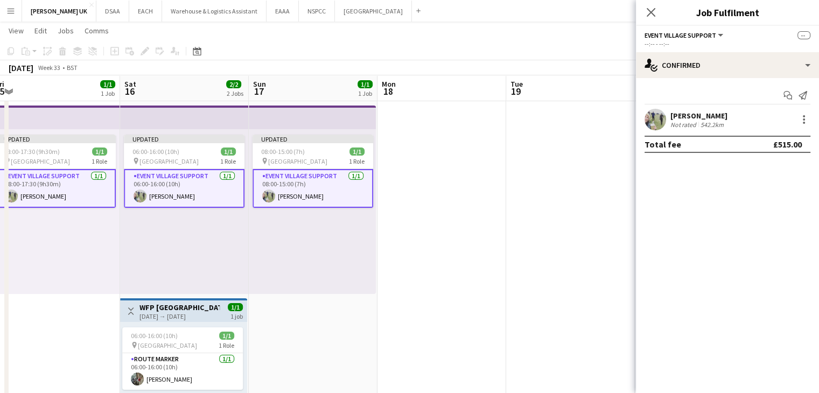
click at [535, 202] on app-date-cell at bounding box center [570, 296] width 129 height 390
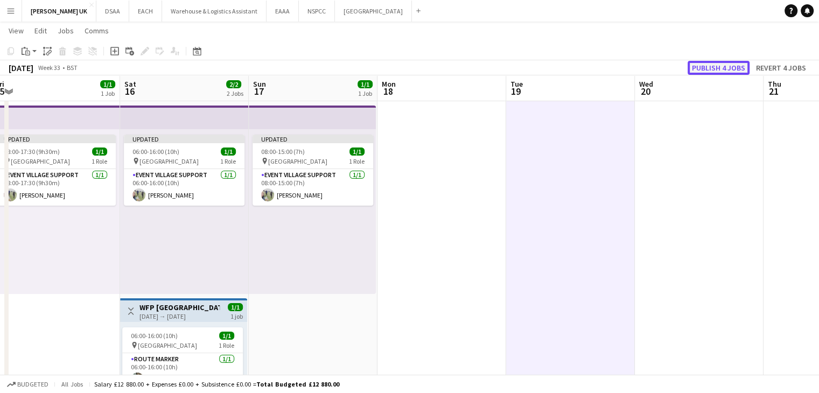
click at [711, 61] on button "Publish 4 jobs" at bounding box center [718, 68] width 62 height 14
